Goal: Feedback & Contribution: Contribute content

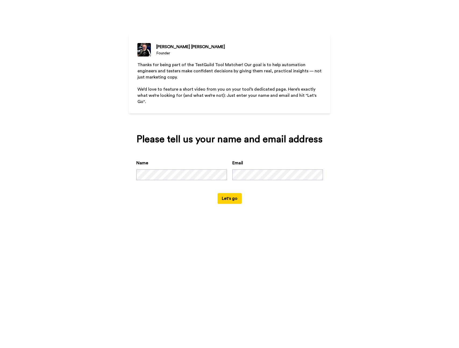
click at [199, 223] on div "[PERSON_NAME] Founder Thanks for being part of the TestGuild Tool Matcher! Our …" at bounding box center [229, 174] width 459 height 348
click at [223, 194] on button "Let's go" at bounding box center [229, 198] width 24 height 11
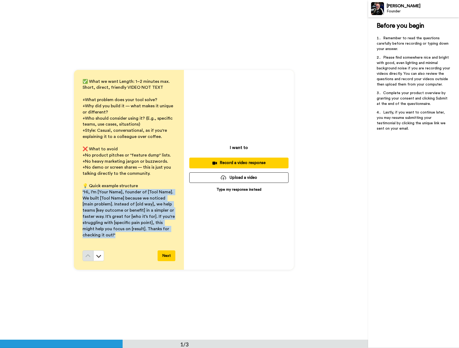
drag, startPoint x: 102, startPoint y: 235, endPoint x: 79, endPoint y: 191, distance: 49.2
click at [79, 191] on div "✅ What we want Length: 1–2 minutes max. Short, direct, friendly VIDEO NOT TEXT …" at bounding box center [129, 170] width 110 height 200
copy span ""Hi, I’m [Your Name], founder of [Tool Name]. We built [Tool Name] because we n…"
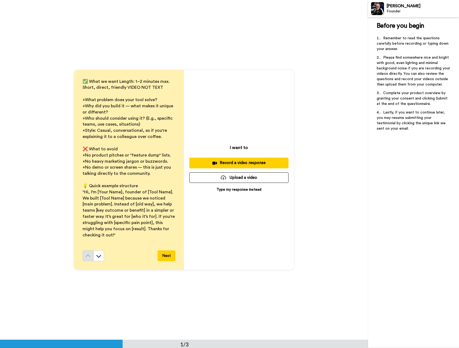
click at [35, 107] on div "✅ What we want Length: 1–2 minutes max. Short, direct, friendly VIDEO NOT TEXT …" at bounding box center [184, 170] width 368 height 340
click at [235, 177] on button "Upload a video" at bounding box center [238, 177] width 99 height 10
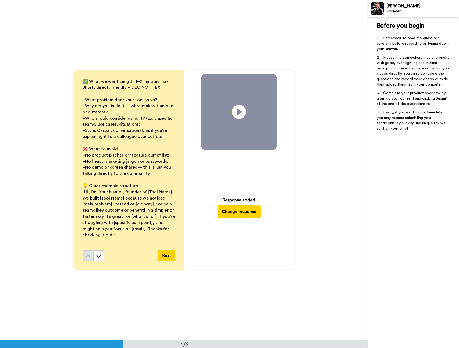
click at [239, 116] on icon at bounding box center [239, 112] width 14 height 14
click at [232, 110] on icon at bounding box center [239, 112] width 14 height 14
click at [242, 110] on icon at bounding box center [239, 112] width 14 height 14
click at [169, 257] on button "Next" at bounding box center [167, 255] width 18 height 11
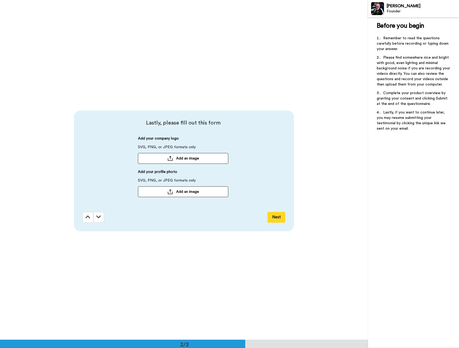
scroll to position [340, 0]
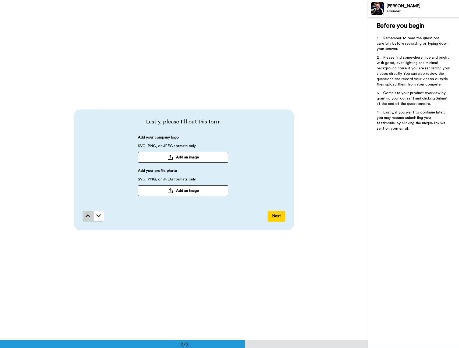
click at [90, 220] on button at bounding box center [88, 216] width 11 height 11
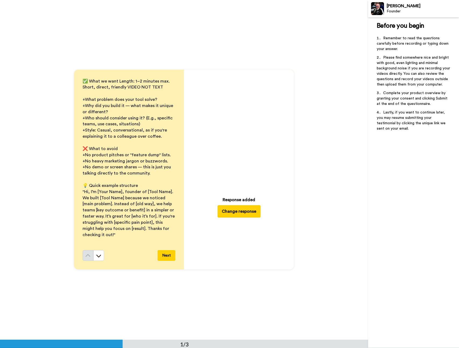
scroll to position [0, 0]
click at [238, 119] on icon "Play/Pause" at bounding box center [239, 112] width 14 height 26
click at [163, 256] on button "Next" at bounding box center [167, 255] width 18 height 11
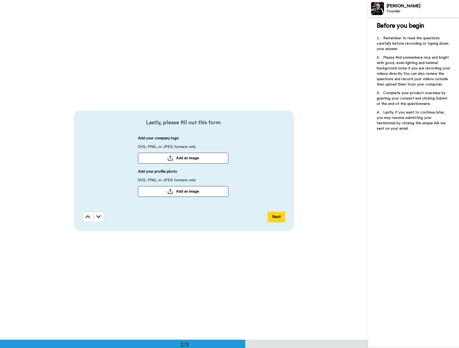
scroll to position [340, 0]
click at [204, 192] on button "Add an image" at bounding box center [183, 190] width 90 height 11
click at [174, 156] on button "Add an image" at bounding box center [183, 157] width 90 height 11
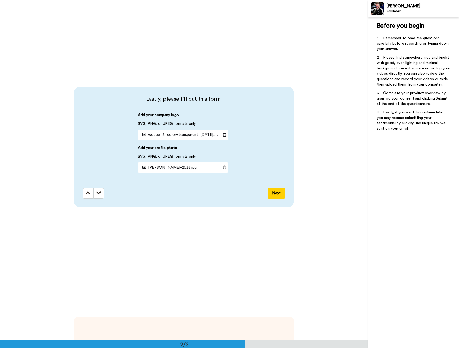
click at [272, 199] on button "Next" at bounding box center [276, 193] width 18 height 11
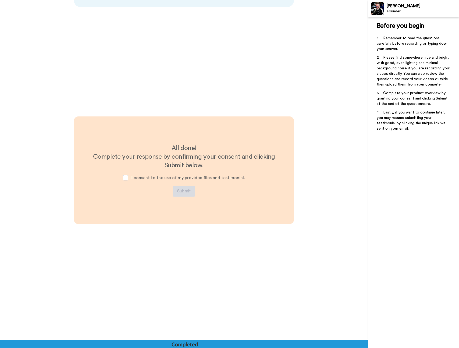
scroll to position [563, 0]
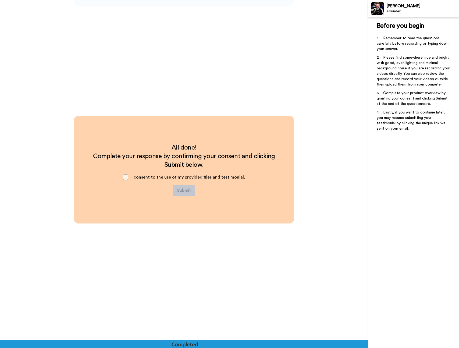
click at [126, 179] on span at bounding box center [125, 176] width 5 height 5
click at [181, 191] on button "Submit" at bounding box center [184, 190] width 23 height 11
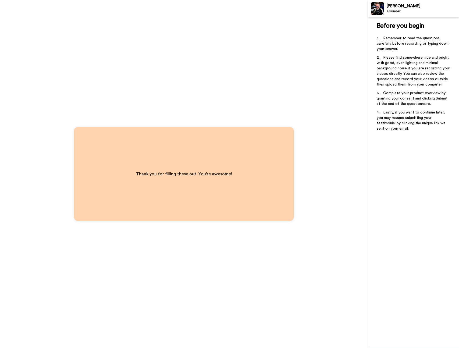
click at [217, 82] on div "Thank you for filling these out. You’re awesome!" at bounding box center [184, 174] width 368 height 348
